Goal: Task Accomplishment & Management: Use online tool/utility

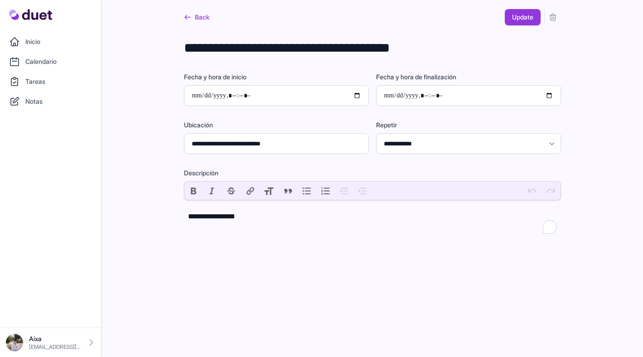
click at [197, 22] on link "Back" at bounding box center [196, 17] width 25 height 16
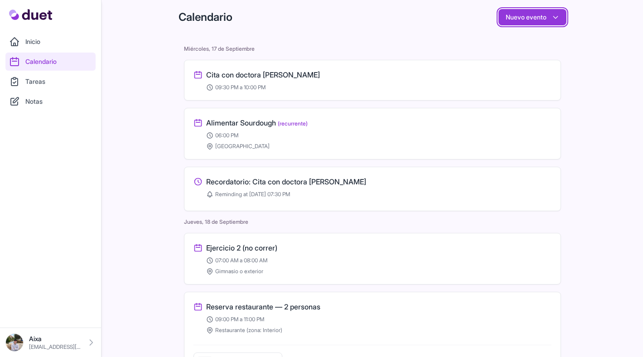
click at [514, 23] on button "Nuevo evento" at bounding box center [532, 17] width 68 height 16
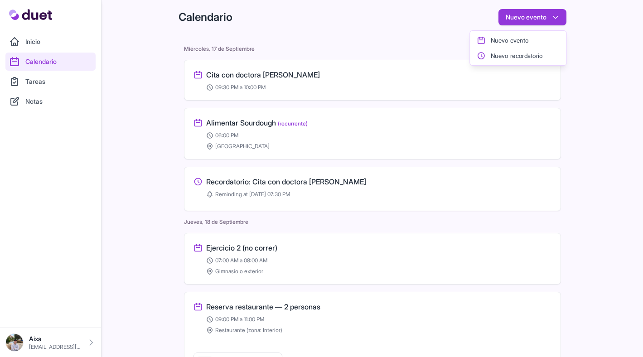
click at [424, 14] on div "Calendario Nuevo evento Nuevo evento Nuevo recordatorio" at bounding box center [372, 14] width 406 height 29
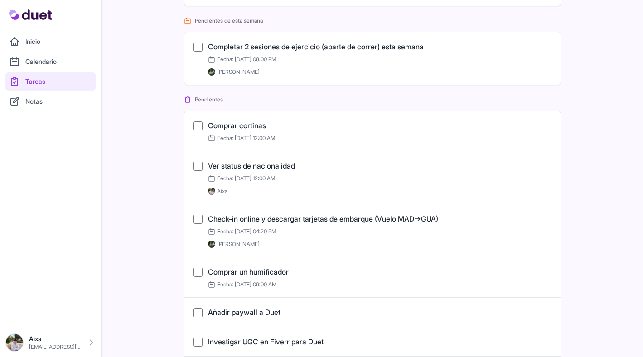
scroll to position [216, 0]
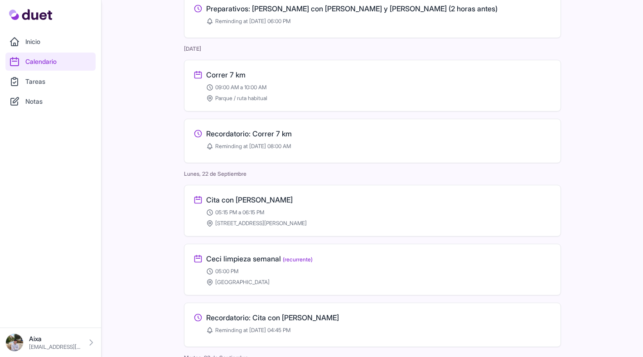
scroll to position [781, 0]
